Goal: Task Accomplishment & Management: Manage account settings

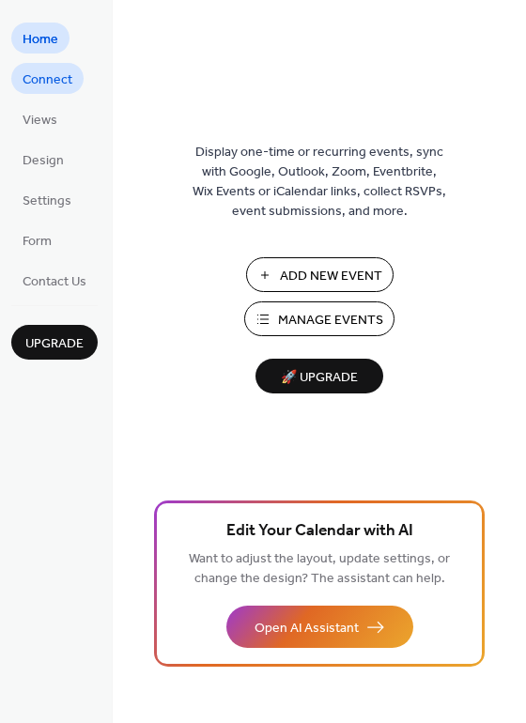
click at [42, 80] on span "Connect" at bounding box center [48, 80] width 50 height 20
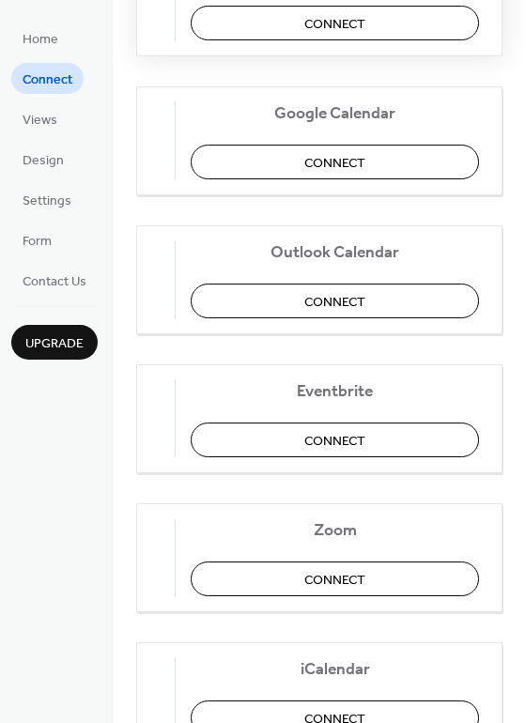
scroll to position [376, 0]
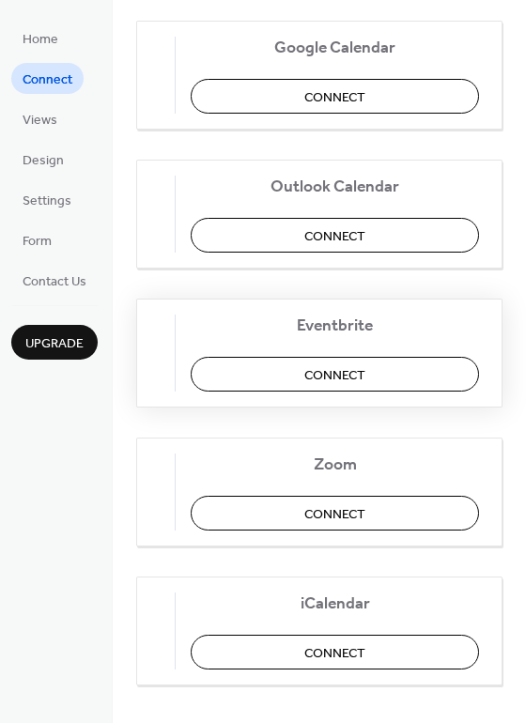
click at [325, 385] on span "Connect" at bounding box center [334, 375] width 61 height 20
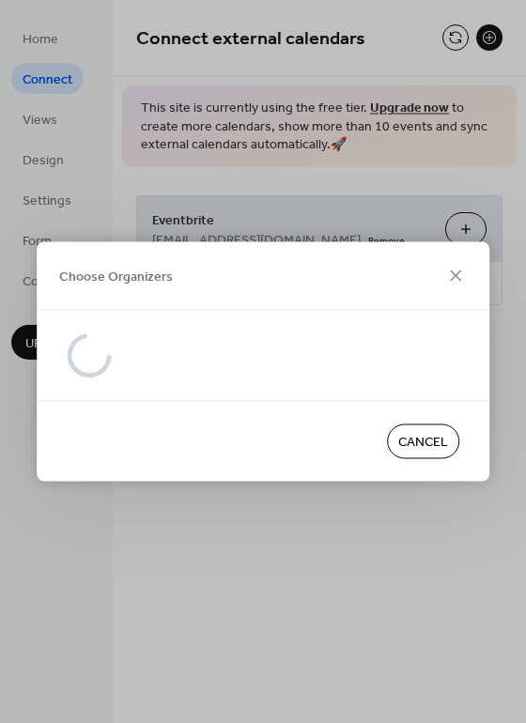
scroll to position [0, 0]
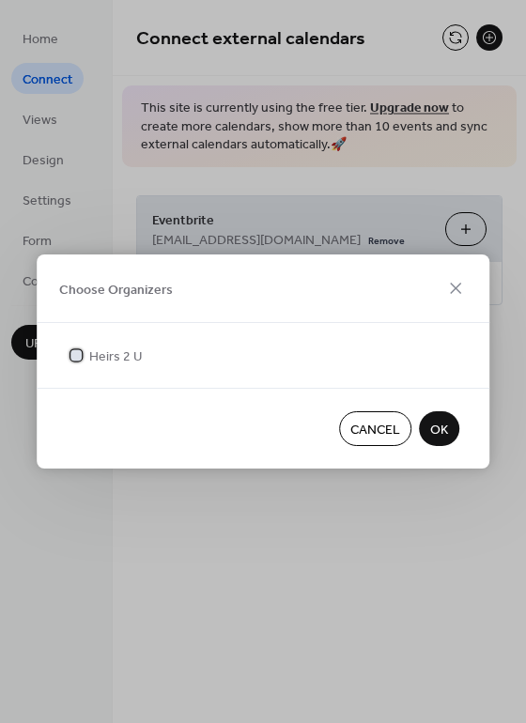
click at [72, 357] on div at bounding box center [75, 354] width 11 height 11
click at [427, 425] on button "OK" at bounding box center [439, 428] width 40 height 35
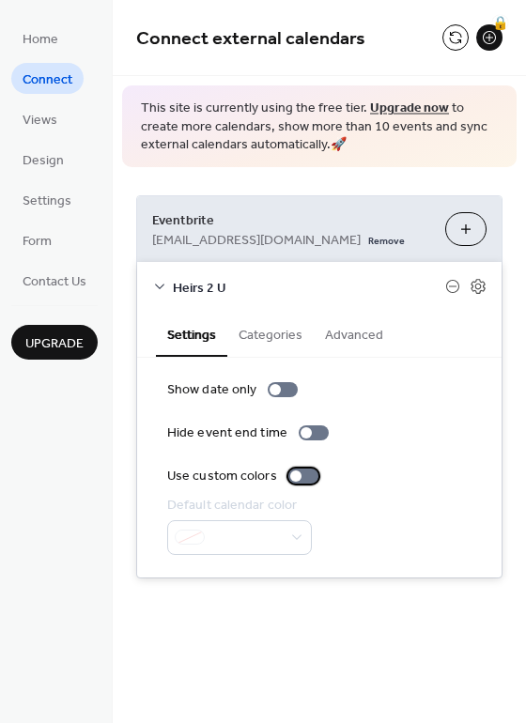
click at [304, 476] on div at bounding box center [303, 476] width 30 height 15
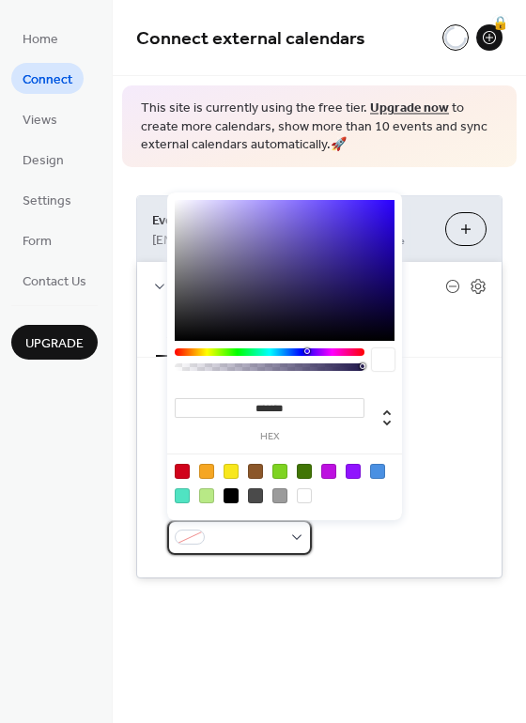
click at [285, 531] on div at bounding box center [239, 537] width 145 height 35
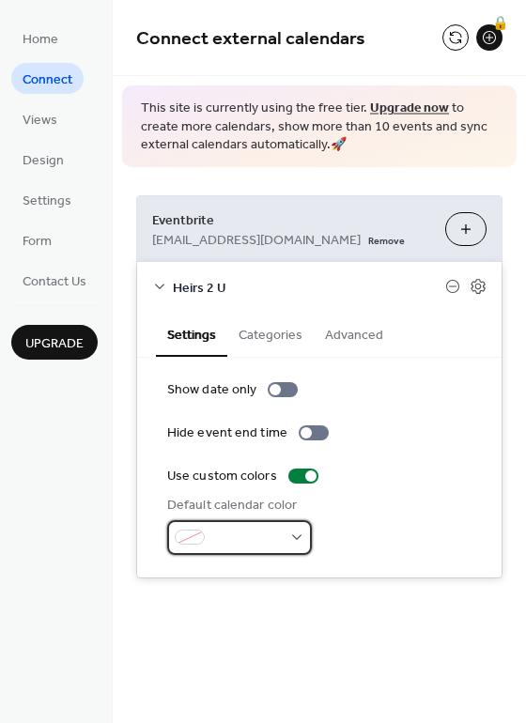
click at [285, 531] on div at bounding box center [239, 537] width 145 height 35
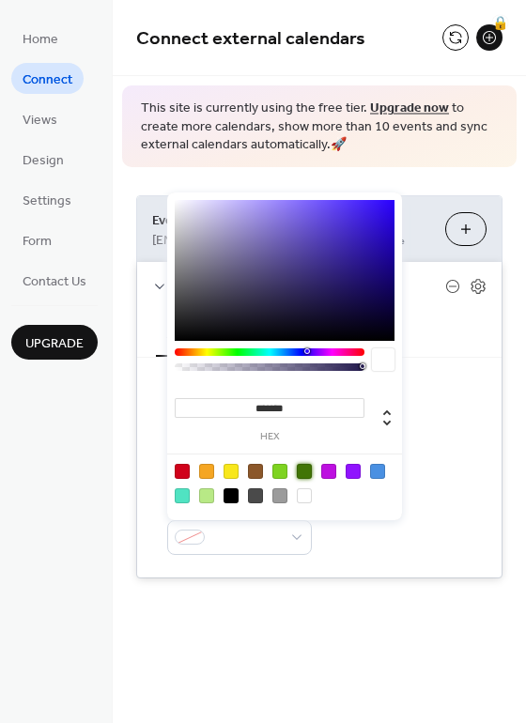
click at [310, 472] on div at bounding box center [304, 471] width 15 height 15
type input "*******"
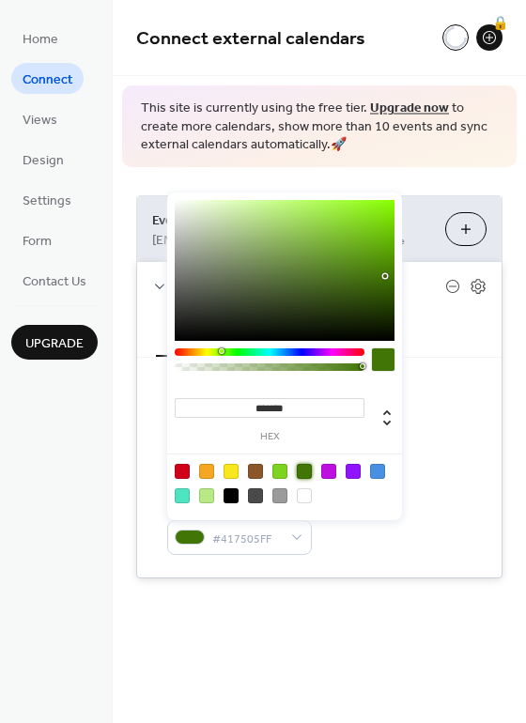
click at [366, 539] on div "Default calendar color #417505FF" at bounding box center [319, 525] width 304 height 59
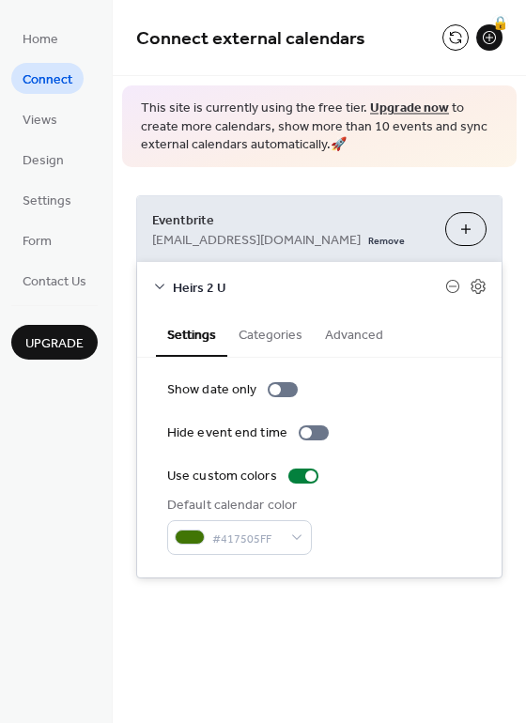
click at [283, 332] on button "Categories" at bounding box center [270, 333] width 86 height 43
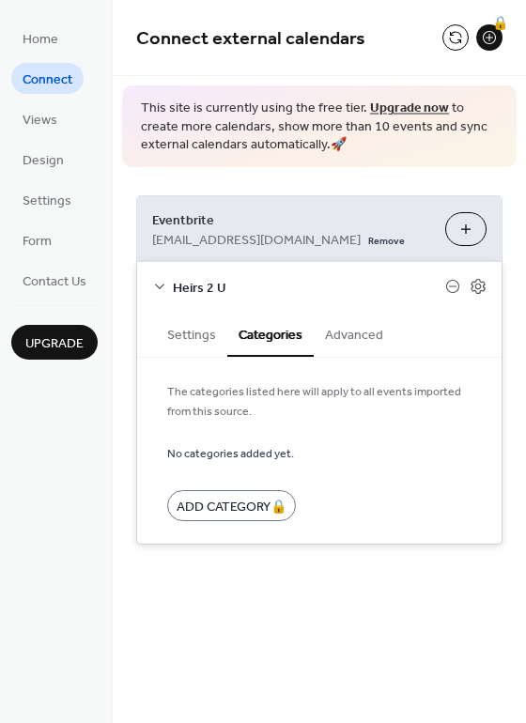
click at [328, 333] on button "Advanced" at bounding box center [354, 333] width 81 height 43
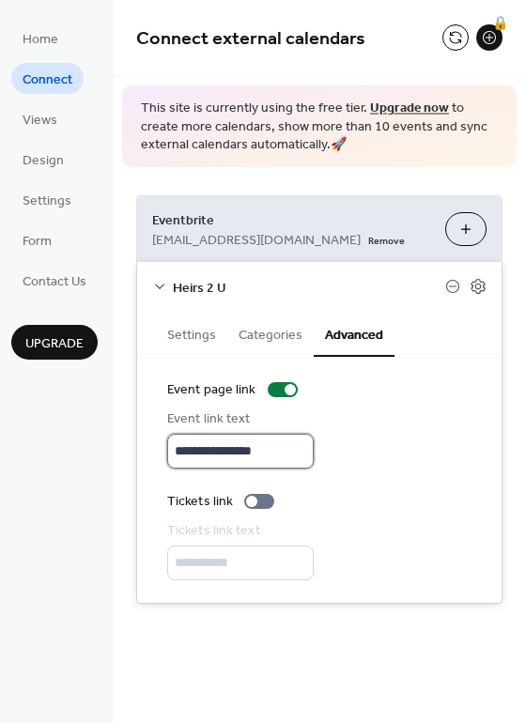
click at [265, 451] on input "**********" at bounding box center [240, 451] width 146 height 35
click at [355, 472] on div "**********" at bounding box center [319, 480] width 304 height 200
click at [256, 499] on div at bounding box center [259, 501] width 30 height 15
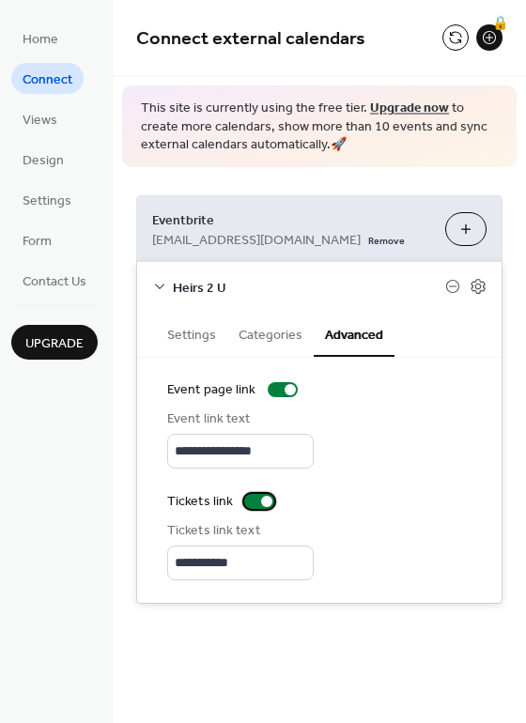
click at [260, 495] on div at bounding box center [259, 501] width 30 height 15
click at [358, 498] on div "Tickets link" at bounding box center [319, 502] width 304 height 20
click at [287, 331] on button "Categories" at bounding box center [270, 333] width 86 height 43
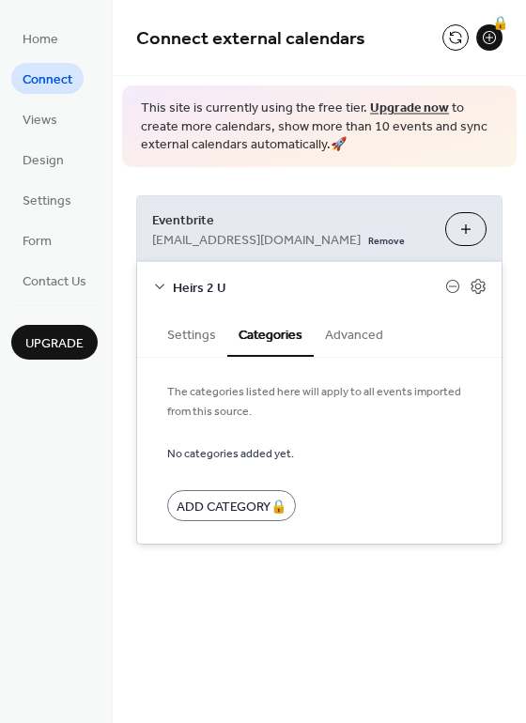
click at [162, 332] on button "Settings" at bounding box center [191, 333] width 71 height 43
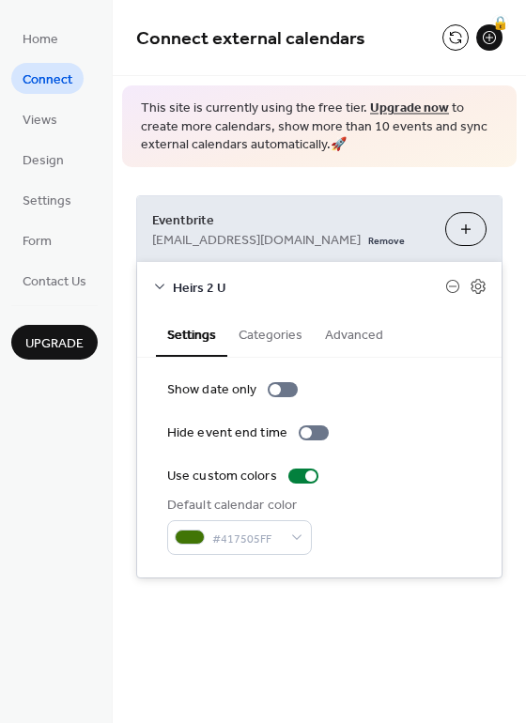
click at [393, 413] on div "Show date only Hide event end time Use custom colors Default calendar color #41…" at bounding box center [319, 467] width 304 height 175
click at [364, 667] on div "**********" at bounding box center [319, 361] width 413 height 723
click at [273, 205] on div "Eventbrite heirs2ubiz@gmail.com Remove Choose Organizers" at bounding box center [319, 229] width 364 height 66
drag, startPoint x: 288, startPoint y: 330, endPoint x: 322, endPoint y: 340, distance: 35.3
click at [291, 333] on button "Categories" at bounding box center [270, 333] width 86 height 43
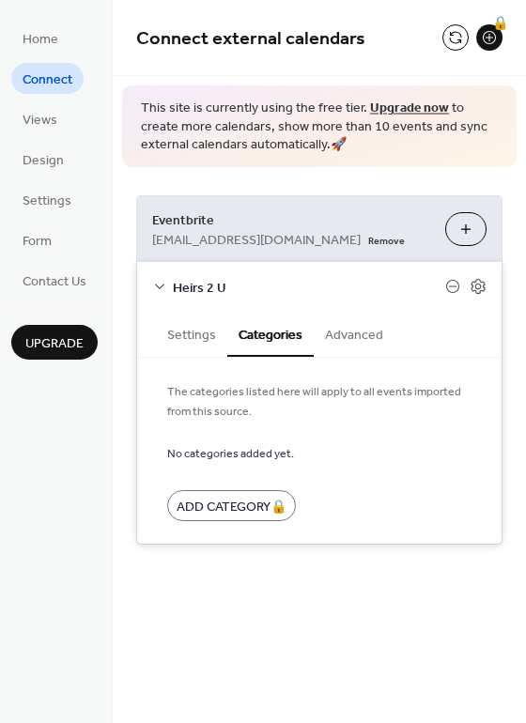
click at [343, 345] on button "Advanced" at bounding box center [354, 333] width 81 height 43
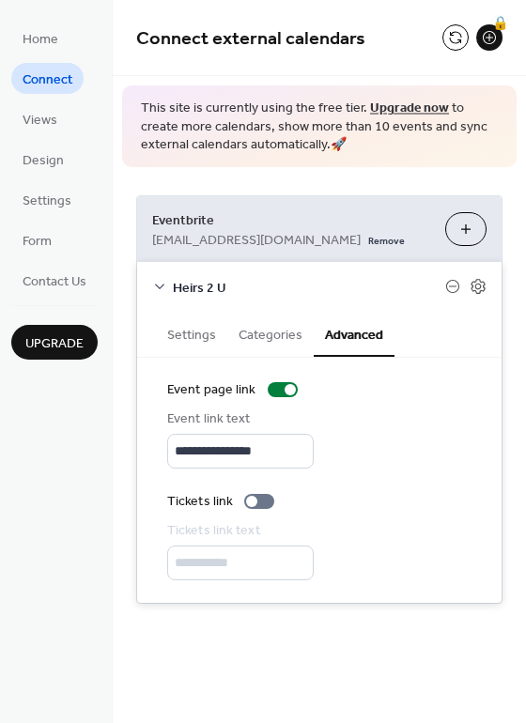
click at [236, 172] on div "**********" at bounding box center [319, 399] width 413 height 465
click at [233, 219] on span "Eventbrite" at bounding box center [291, 220] width 278 height 20
click at [164, 279] on icon at bounding box center [159, 286] width 15 height 15
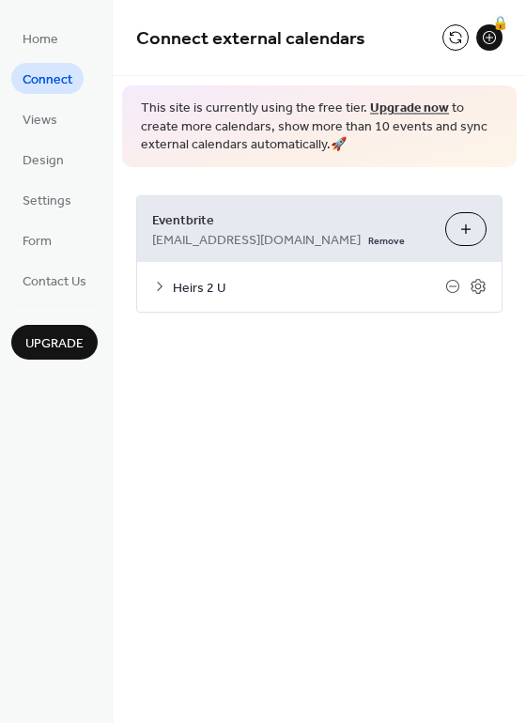
click at [461, 223] on button "Choose Organizers" at bounding box center [465, 229] width 41 height 34
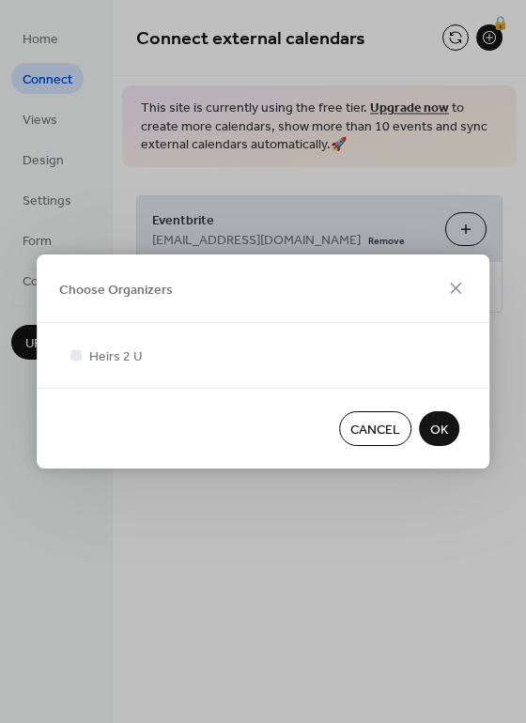
click at [431, 425] on span "OK" at bounding box center [439, 431] width 18 height 20
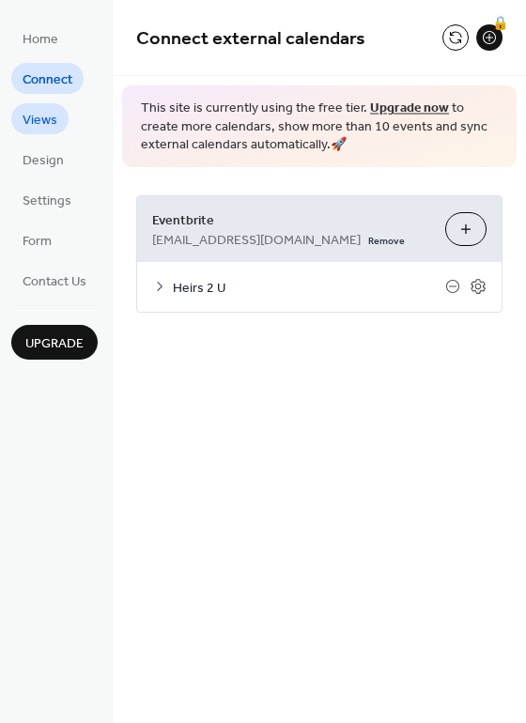
click at [24, 104] on link "Views" at bounding box center [39, 118] width 57 height 31
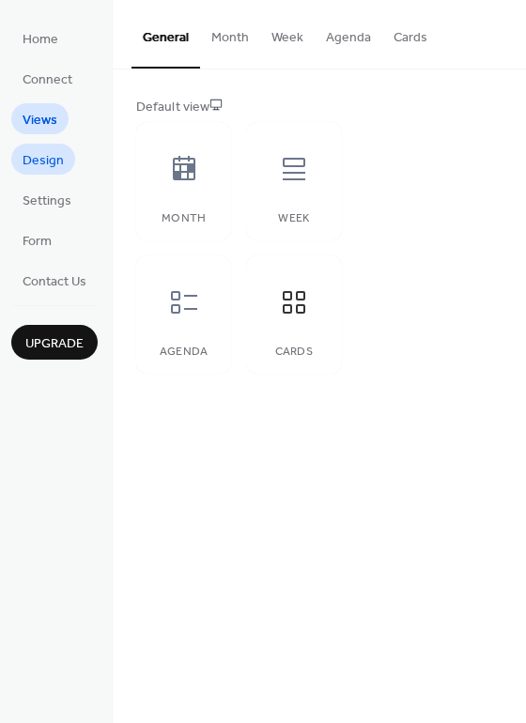
click at [36, 151] on span "Design" at bounding box center [43, 161] width 41 height 20
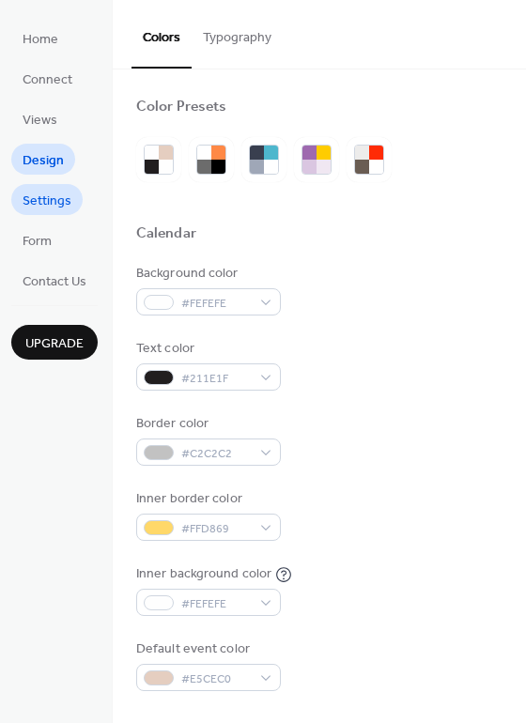
click at [23, 195] on span "Settings" at bounding box center [47, 202] width 49 height 20
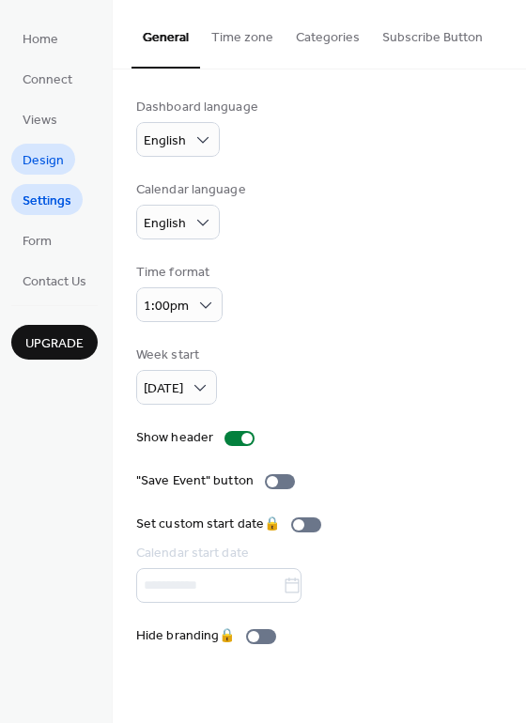
click at [31, 168] on span "Design" at bounding box center [43, 161] width 41 height 20
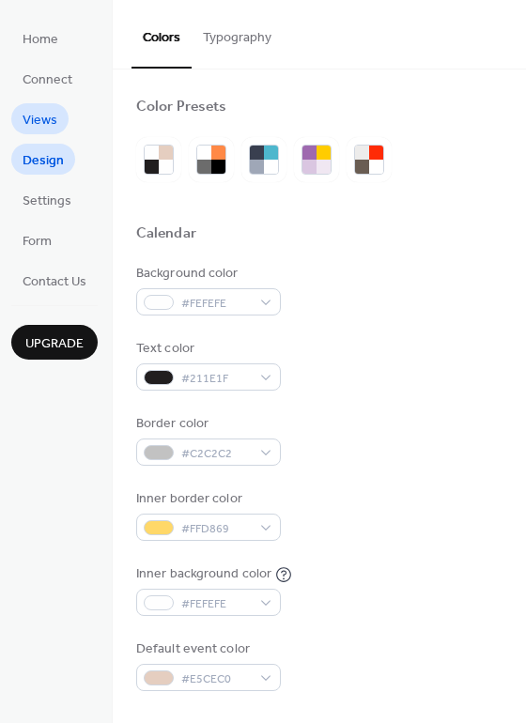
click at [59, 128] on link "Views" at bounding box center [39, 118] width 57 height 31
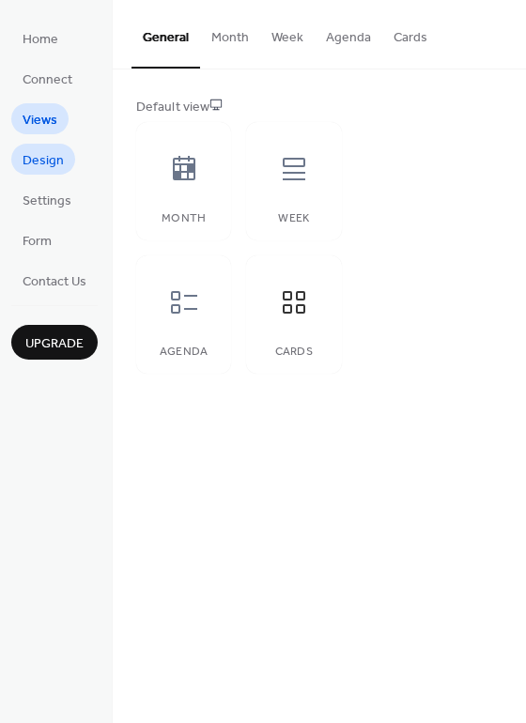
click at [50, 168] on span "Design" at bounding box center [43, 161] width 41 height 20
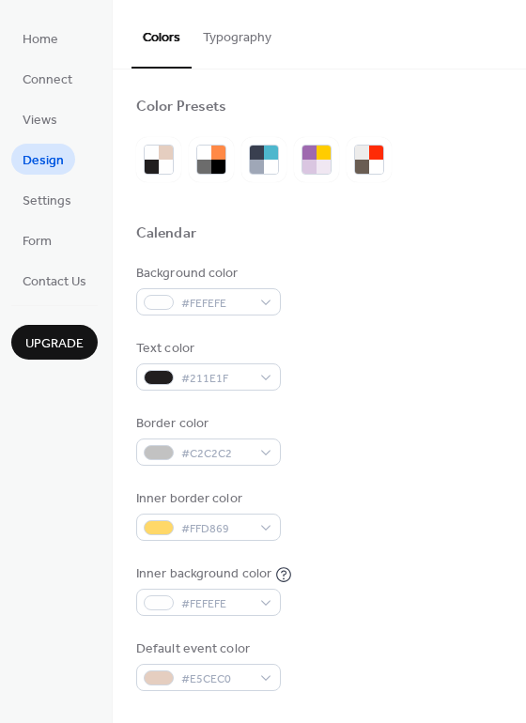
click at [52, 144] on link "Design" at bounding box center [43, 159] width 64 height 31
click at [52, 128] on span "Views" at bounding box center [40, 121] width 35 height 20
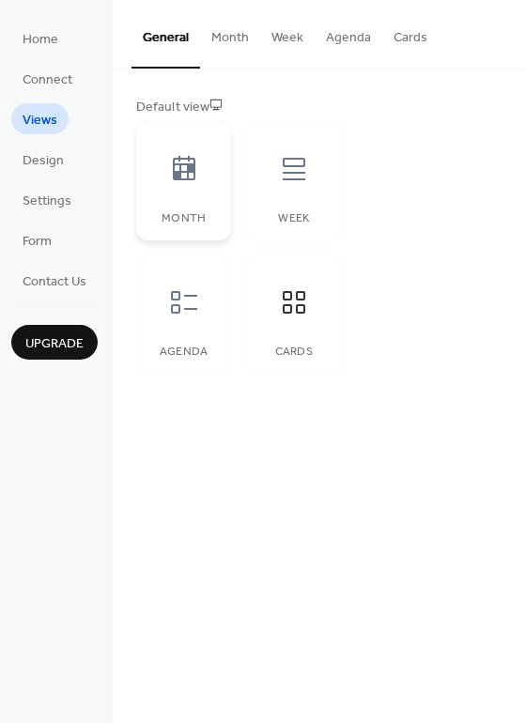
click at [203, 179] on div at bounding box center [184, 169] width 56 height 56
click at [293, 192] on div at bounding box center [294, 169] width 56 height 56
click at [221, 175] on div "Month" at bounding box center [183, 181] width 95 height 118
click at [240, 29] on button "Month" at bounding box center [230, 33] width 60 height 67
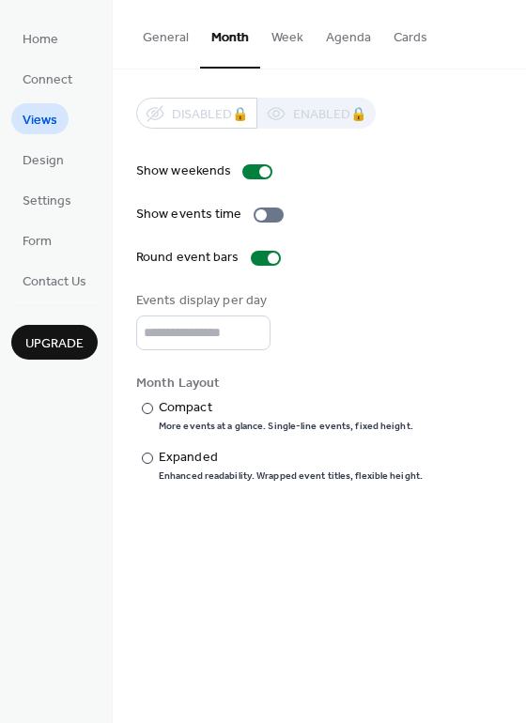
click at [288, 39] on button "Week" at bounding box center [287, 33] width 54 height 67
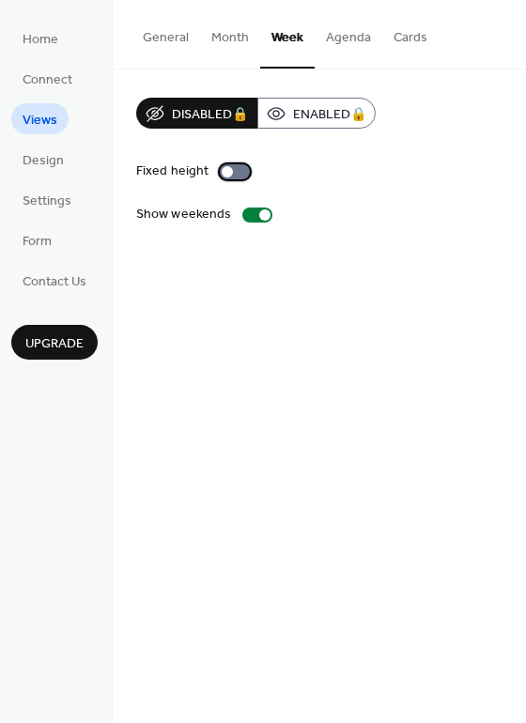
click at [232, 172] on div at bounding box center [235, 171] width 30 height 15
click at [229, 173] on div at bounding box center [235, 171] width 30 height 15
click at [229, 172] on div at bounding box center [227, 171] width 11 height 11
click at [229, 172] on div at bounding box center [235, 171] width 30 height 15
click at [259, 216] on div at bounding box center [264, 214] width 11 height 11
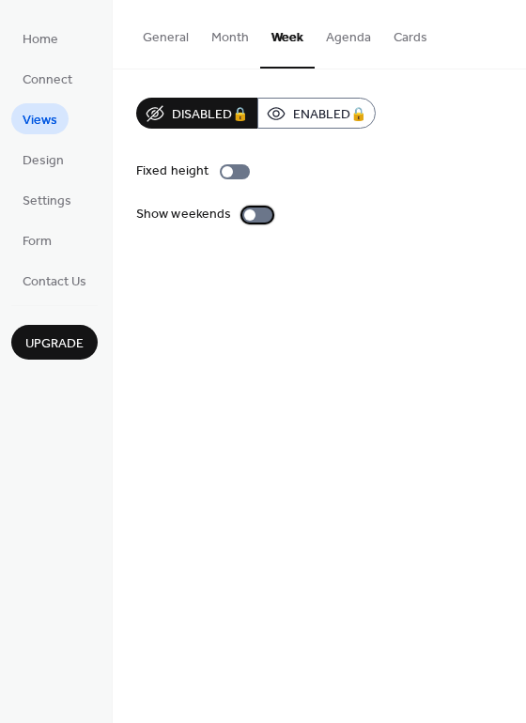
click at [256, 216] on div at bounding box center [257, 215] width 30 height 15
click at [243, 173] on div at bounding box center [235, 171] width 30 height 15
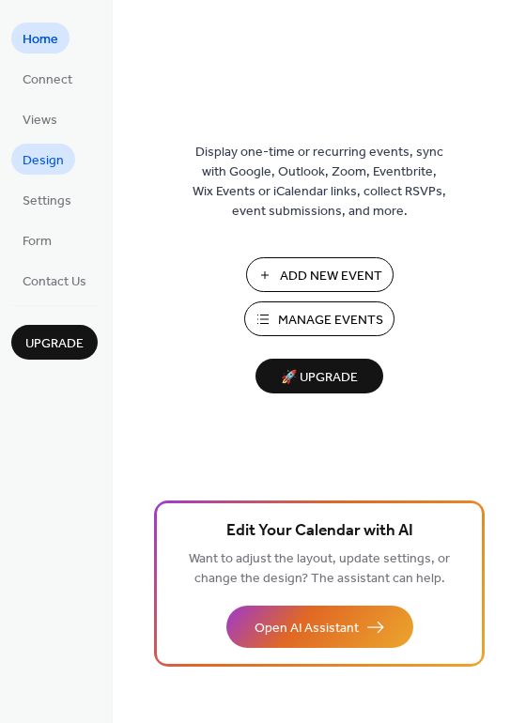
click at [46, 163] on span "Design" at bounding box center [43, 161] width 41 height 20
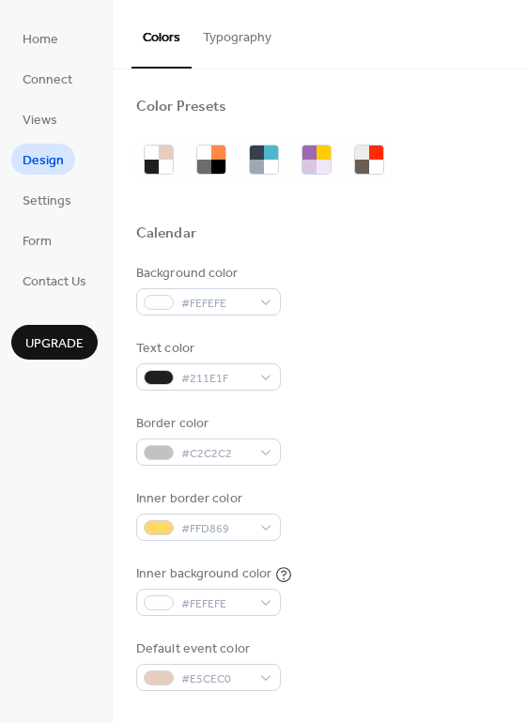
click at [239, 43] on button "Typography" at bounding box center [237, 33] width 91 height 67
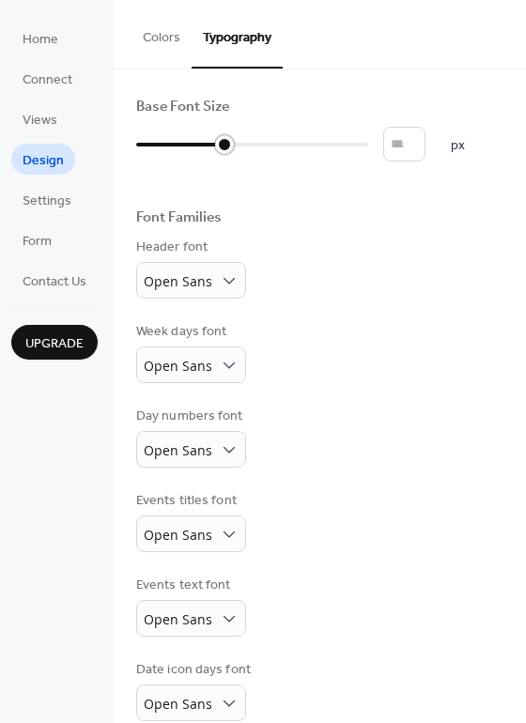
drag, startPoint x: 139, startPoint y: 146, endPoint x: 215, endPoint y: 147, distance: 76.1
click at [215, 147] on div at bounding box center [180, 145] width 88 height 30
type input "**"
click at [320, 151] on div at bounding box center [252, 145] width 232 height 30
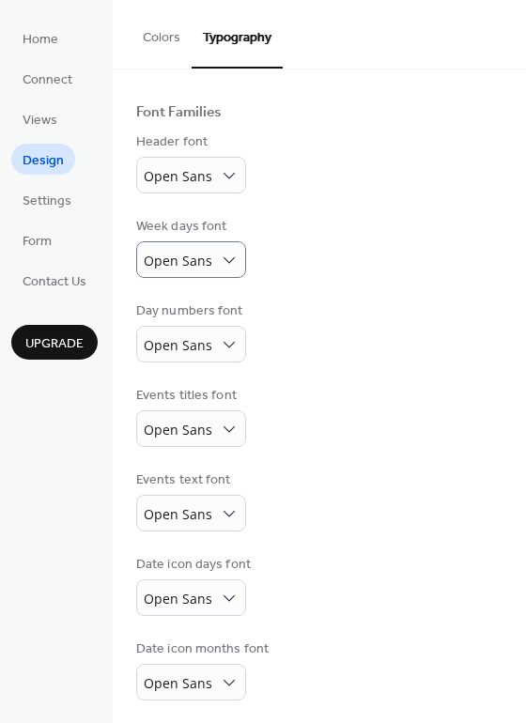
scroll to position [111, 0]
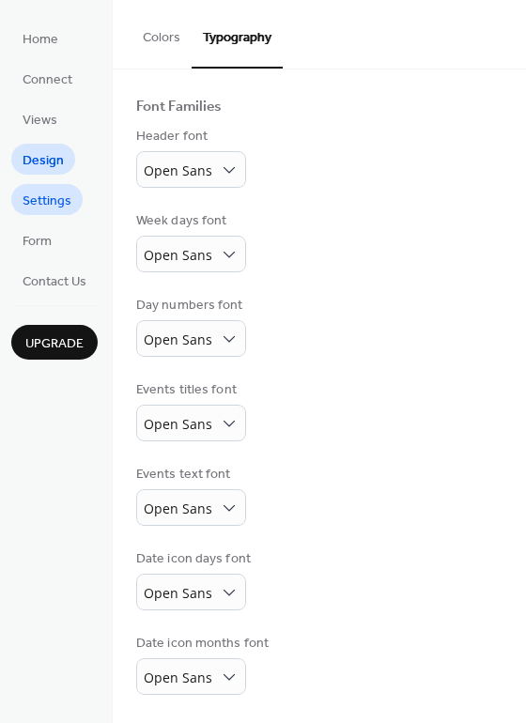
click at [56, 192] on span "Settings" at bounding box center [47, 202] width 49 height 20
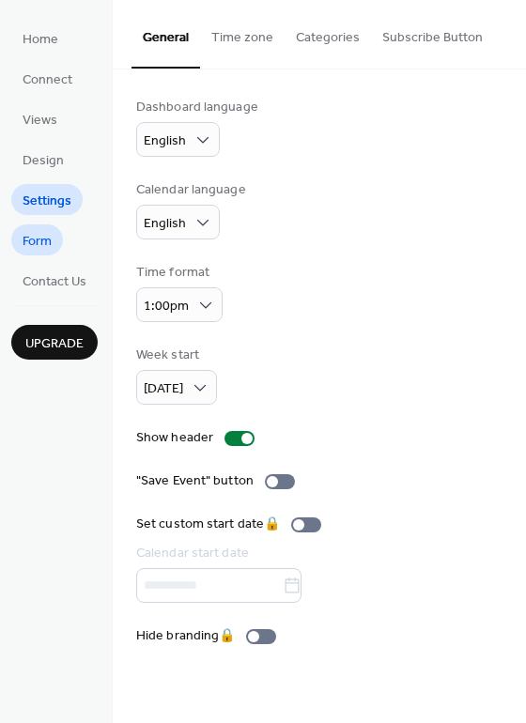
click at [38, 243] on span "Form" at bounding box center [37, 242] width 29 height 20
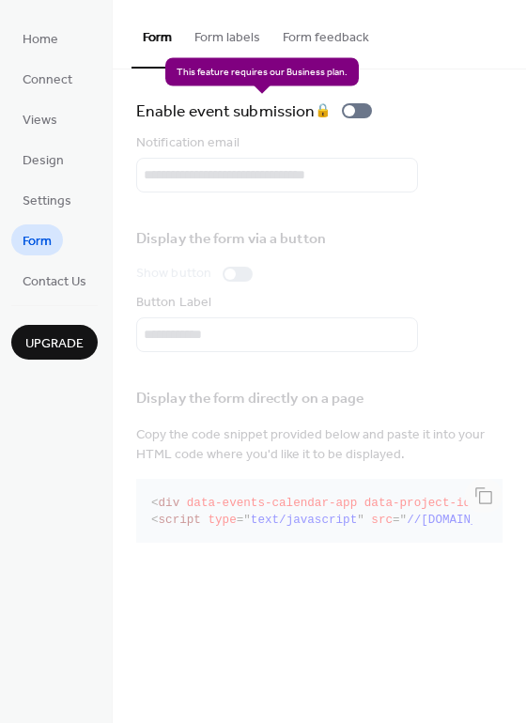
click at [364, 113] on div "Enable event submission 🔒" at bounding box center [257, 111] width 243 height 26
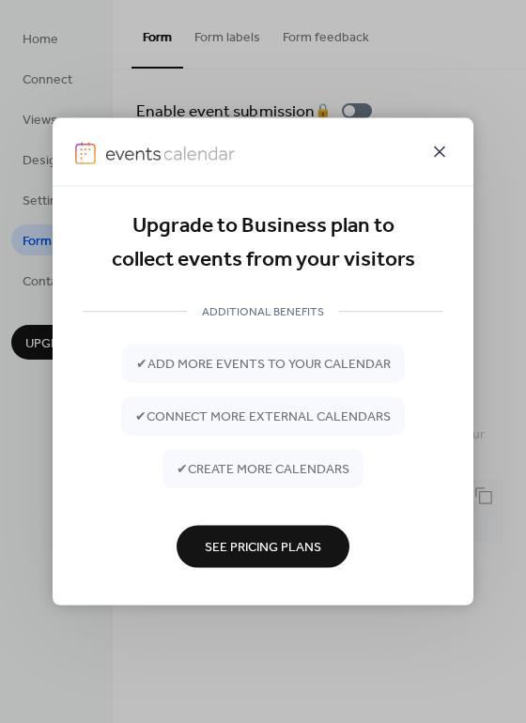
click at [436, 145] on icon at bounding box center [439, 152] width 23 height 23
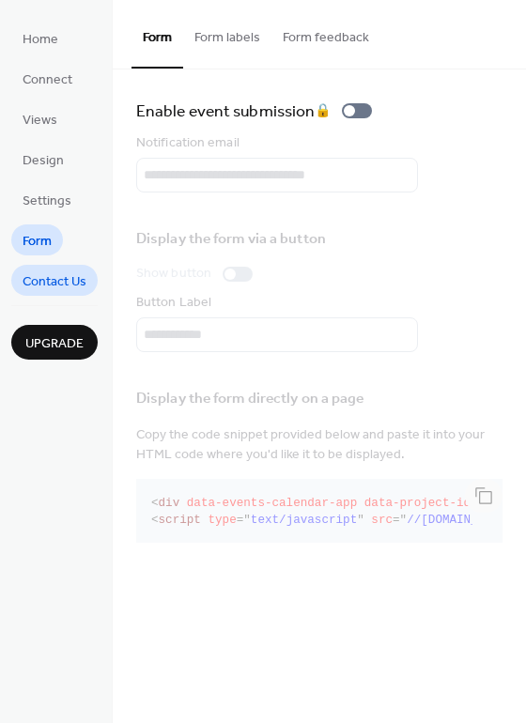
click at [54, 274] on span "Contact Us" at bounding box center [55, 282] width 64 height 20
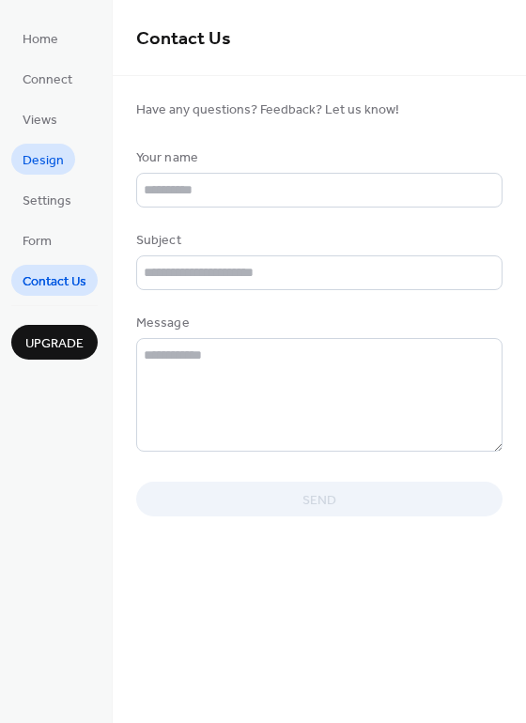
click at [61, 171] on span "Design" at bounding box center [43, 161] width 41 height 20
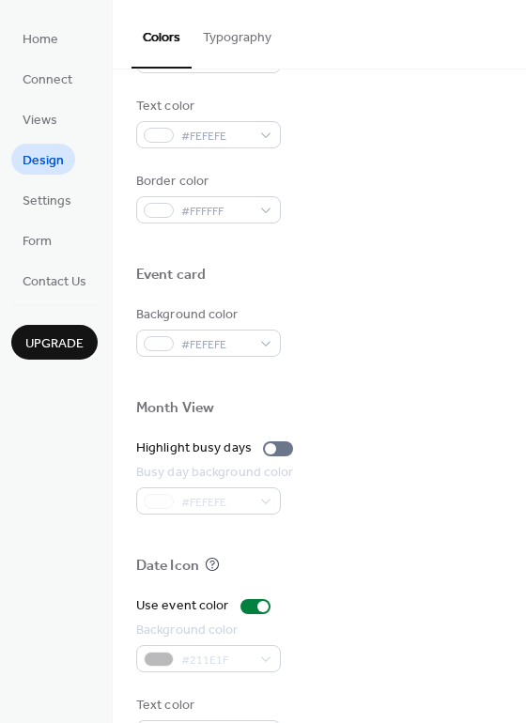
scroll to position [804, 0]
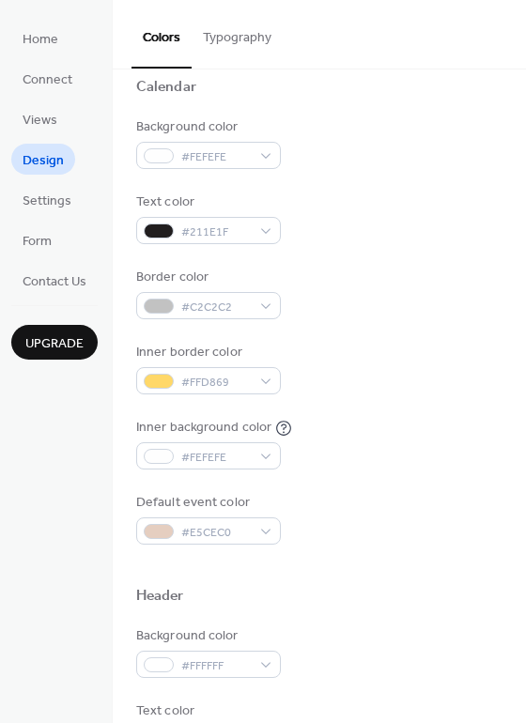
click at [229, 48] on button "Typography" at bounding box center [237, 33] width 91 height 67
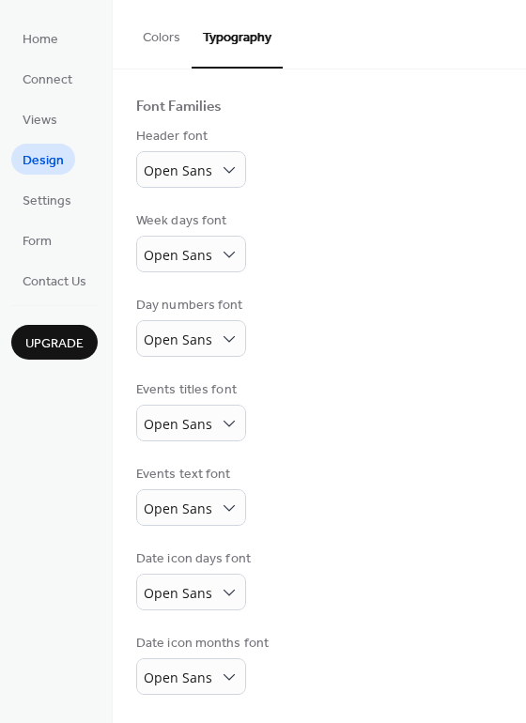
click at [174, 45] on button "Colors" at bounding box center [161, 33] width 60 height 67
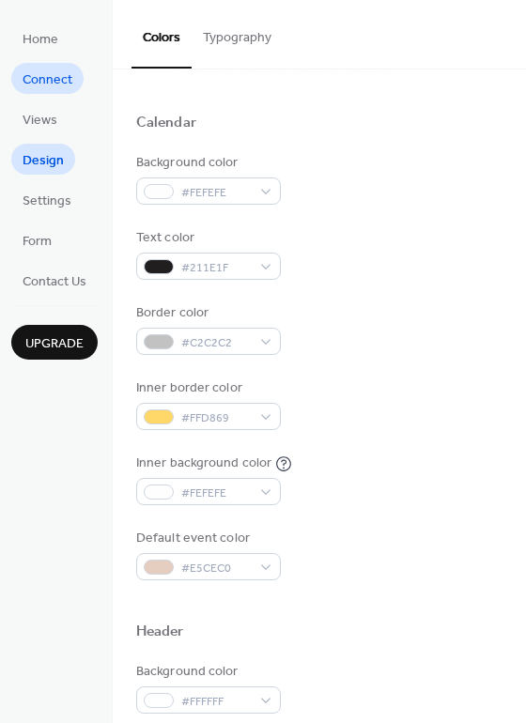
click at [54, 73] on span "Connect" at bounding box center [48, 80] width 50 height 20
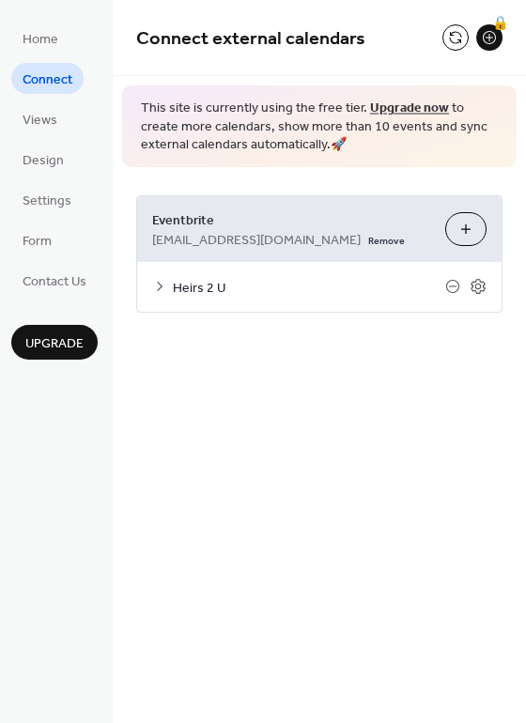
click at [224, 285] on span "Heirs 2 U" at bounding box center [309, 288] width 272 height 20
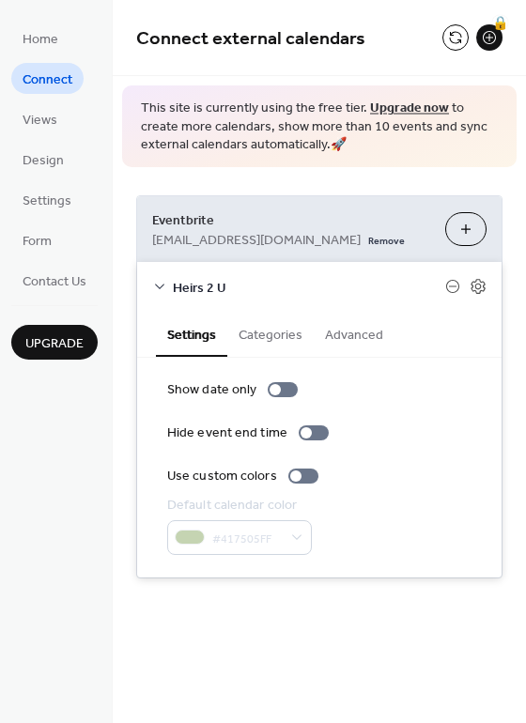
click at [256, 324] on button "Categories" at bounding box center [270, 333] width 86 height 43
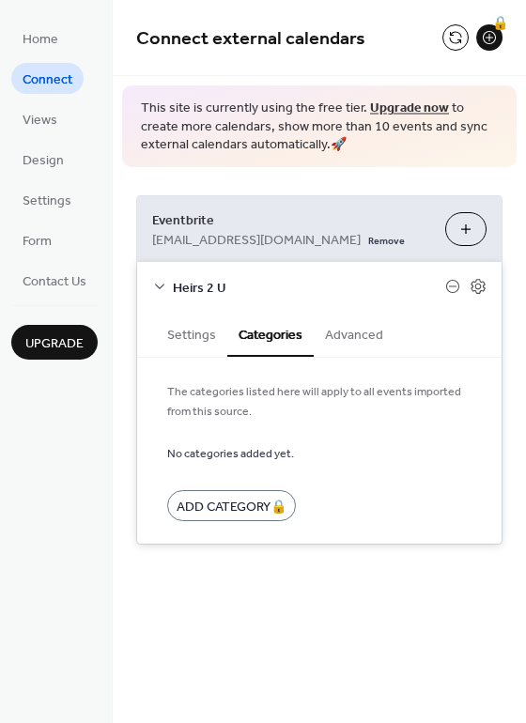
click at [206, 328] on button "Settings" at bounding box center [191, 333] width 71 height 43
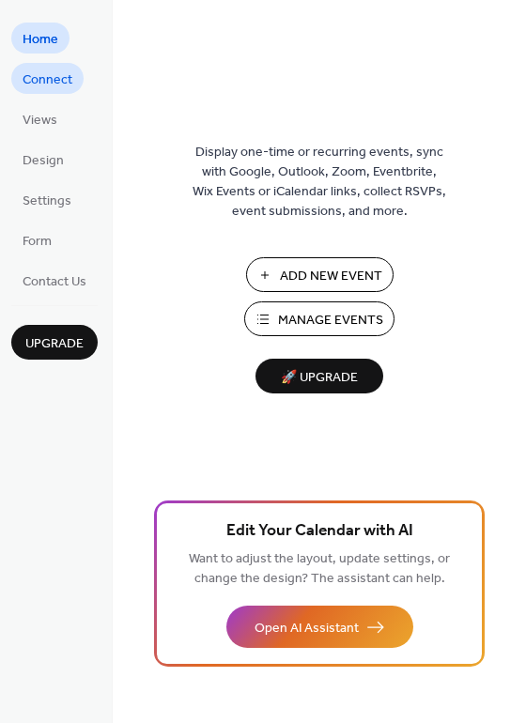
click at [64, 76] on span "Connect" at bounding box center [48, 80] width 50 height 20
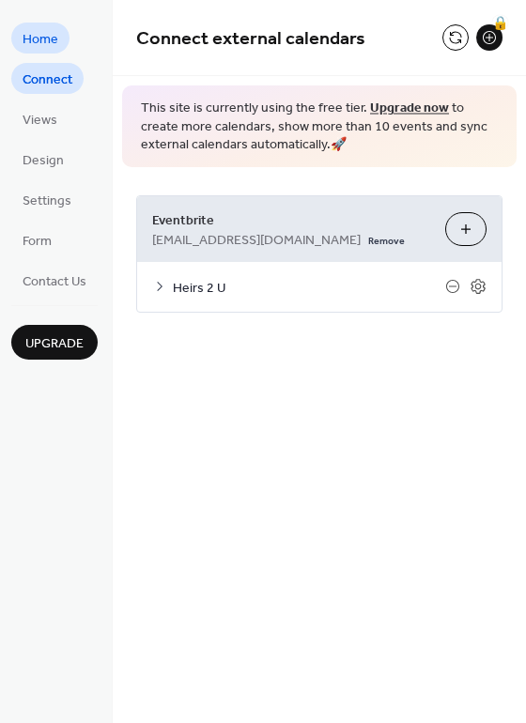
click at [50, 44] on span "Home" at bounding box center [41, 40] width 36 height 20
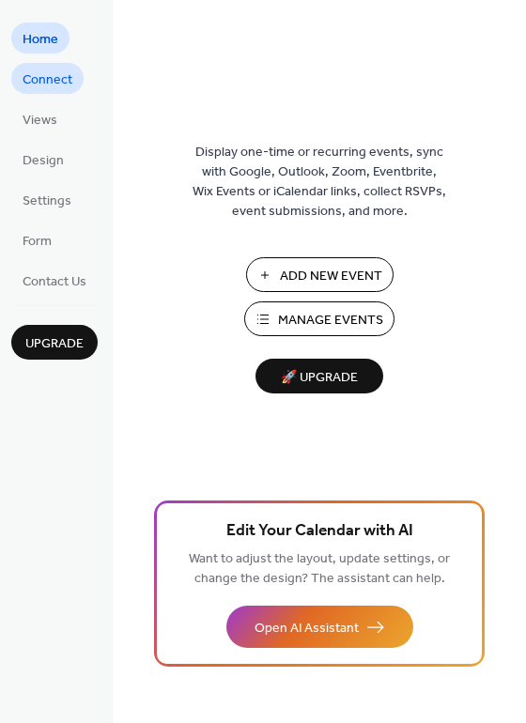
click at [50, 79] on span "Connect" at bounding box center [48, 80] width 50 height 20
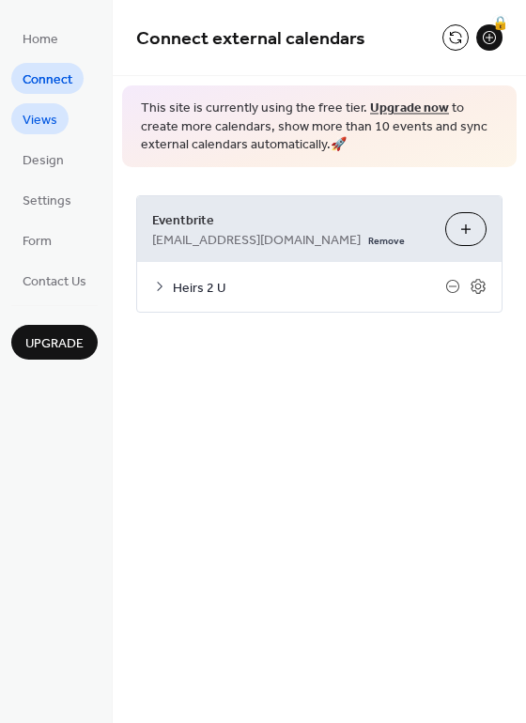
click at [36, 112] on span "Views" at bounding box center [40, 121] width 35 height 20
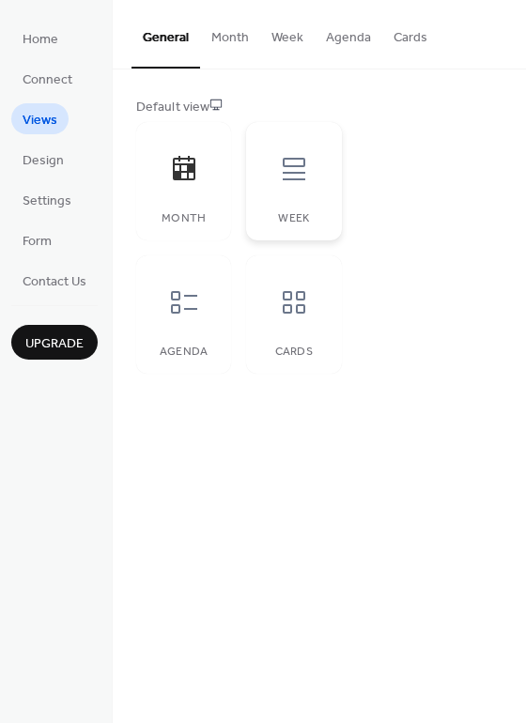
click at [281, 177] on icon at bounding box center [294, 169] width 30 height 30
click at [297, 182] on icon at bounding box center [294, 169] width 30 height 30
click at [300, 305] on icon at bounding box center [294, 302] width 23 height 23
click at [319, 317] on div at bounding box center [294, 302] width 56 height 56
click at [208, 298] on div at bounding box center [184, 302] width 56 height 56
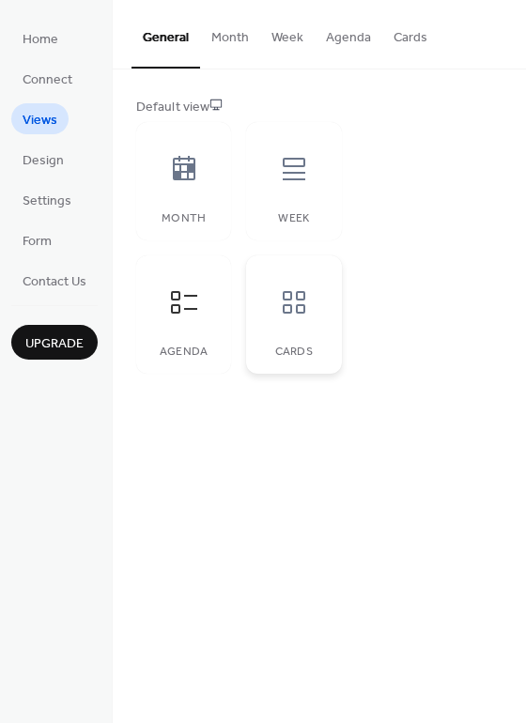
drag, startPoint x: 274, startPoint y: 299, endPoint x: 235, endPoint y: 246, distance: 65.7
click at [273, 297] on div at bounding box center [294, 302] width 56 height 56
click at [171, 159] on icon at bounding box center [184, 169] width 30 height 30
click at [275, 287] on div at bounding box center [294, 302] width 56 height 56
click at [239, 38] on button "Month" at bounding box center [230, 33] width 60 height 67
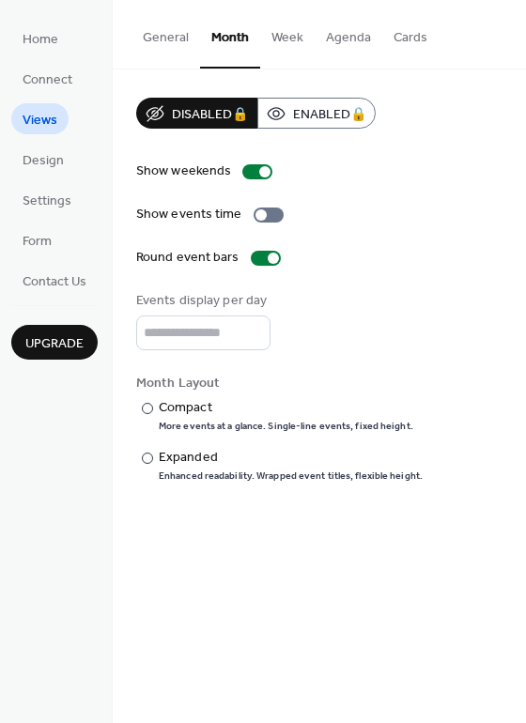
click at [276, 36] on button "Week" at bounding box center [287, 33] width 54 height 67
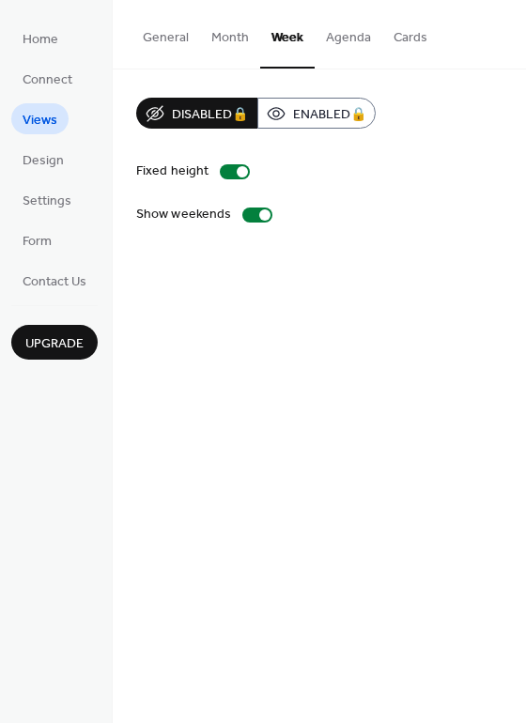
click at [350, 31] on button "Agenda" at bounding box center [349, 33] width 68 height 67
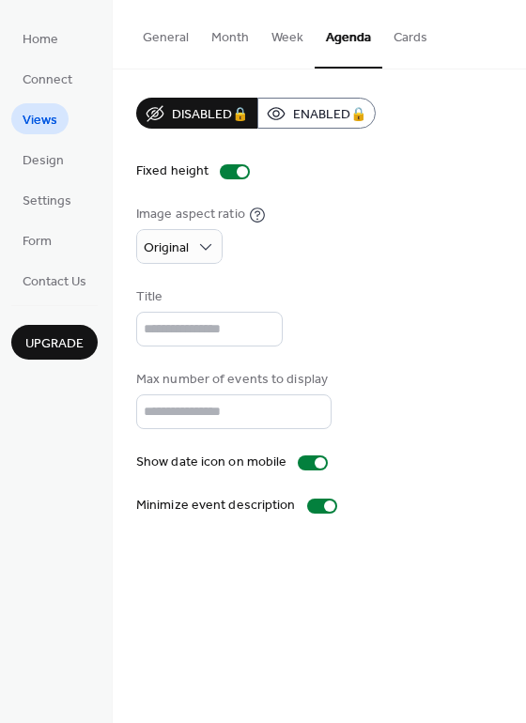
click at [412, 40] on button "Cards" at bounding box center [410, 33] width 56 height 67
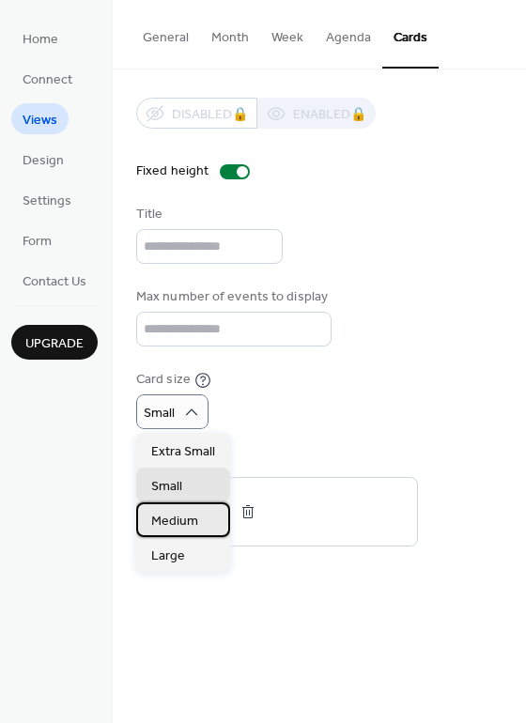
click at [177, 531] on span "Medium" at bounding box center [174, 522] width 47 height 20
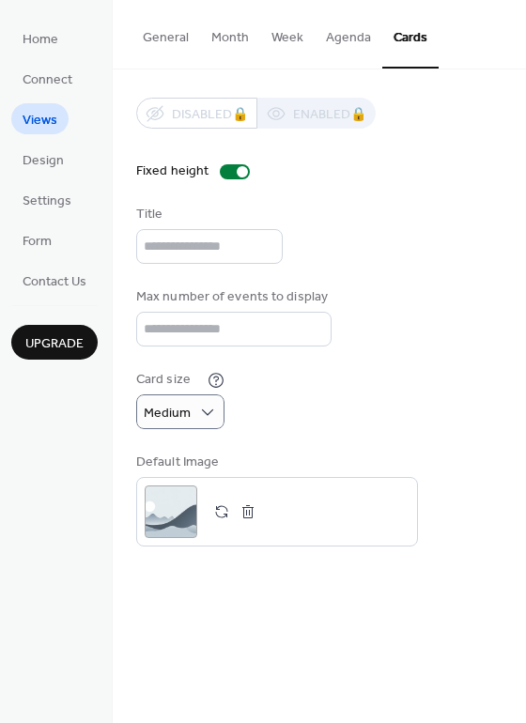
click at [162, 28] on button "General" at bounding box center [165, 33] width 69 height 67
